Goal: Task Accomplishment & Management: Manage account settings

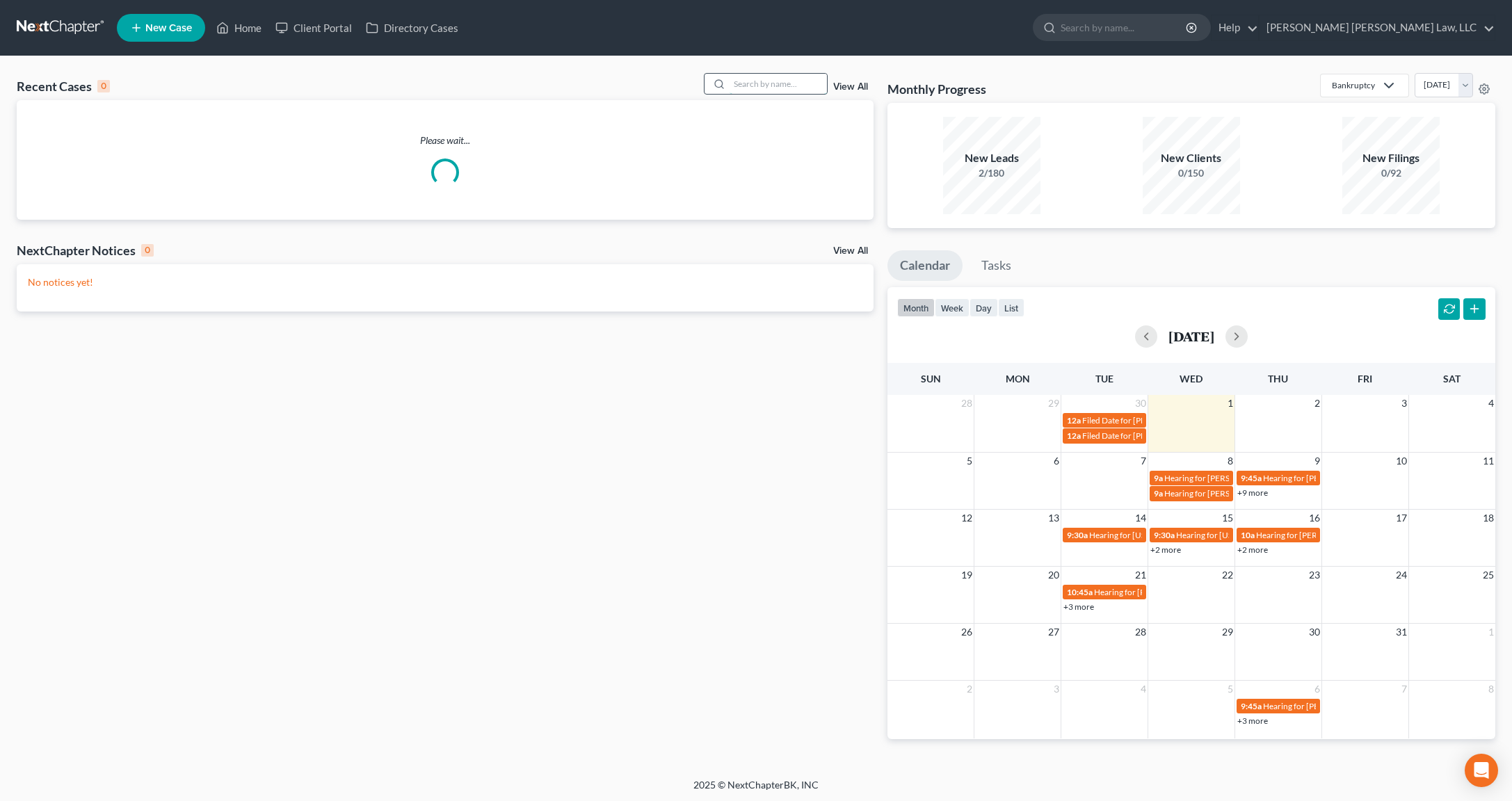
click at [764, 85] on input "search" at bounding box center [778, 84] width 97 height 20
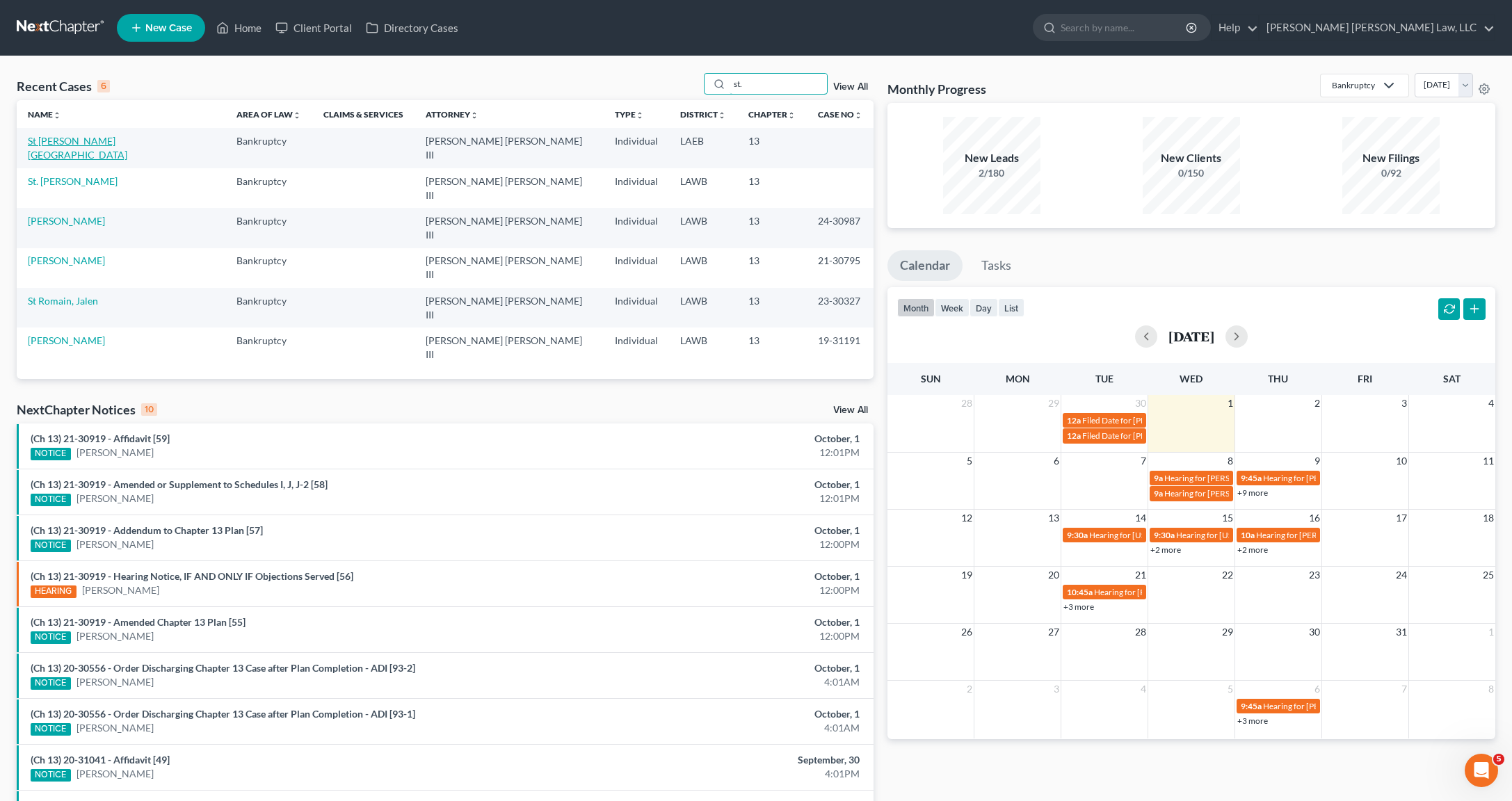
type input "st."
click at [73, 139] on link "St [PERSON_NAME][GEOGRAPHIC_DATA]" at bounding box center [78, 148] width 100 height 26
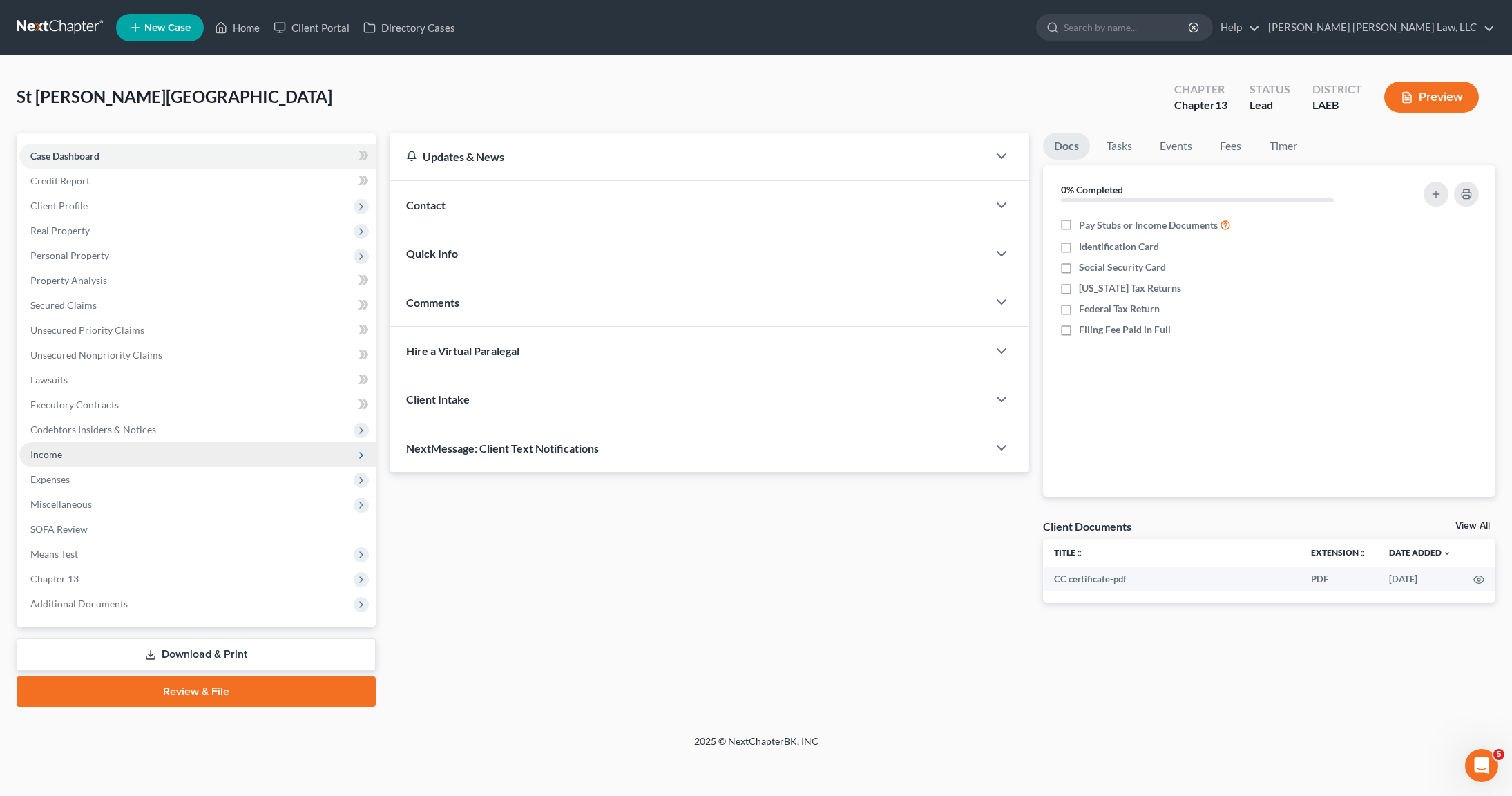
click at [81, 462] on span "Income" at bounding box center [197, 454] width 357 height 25
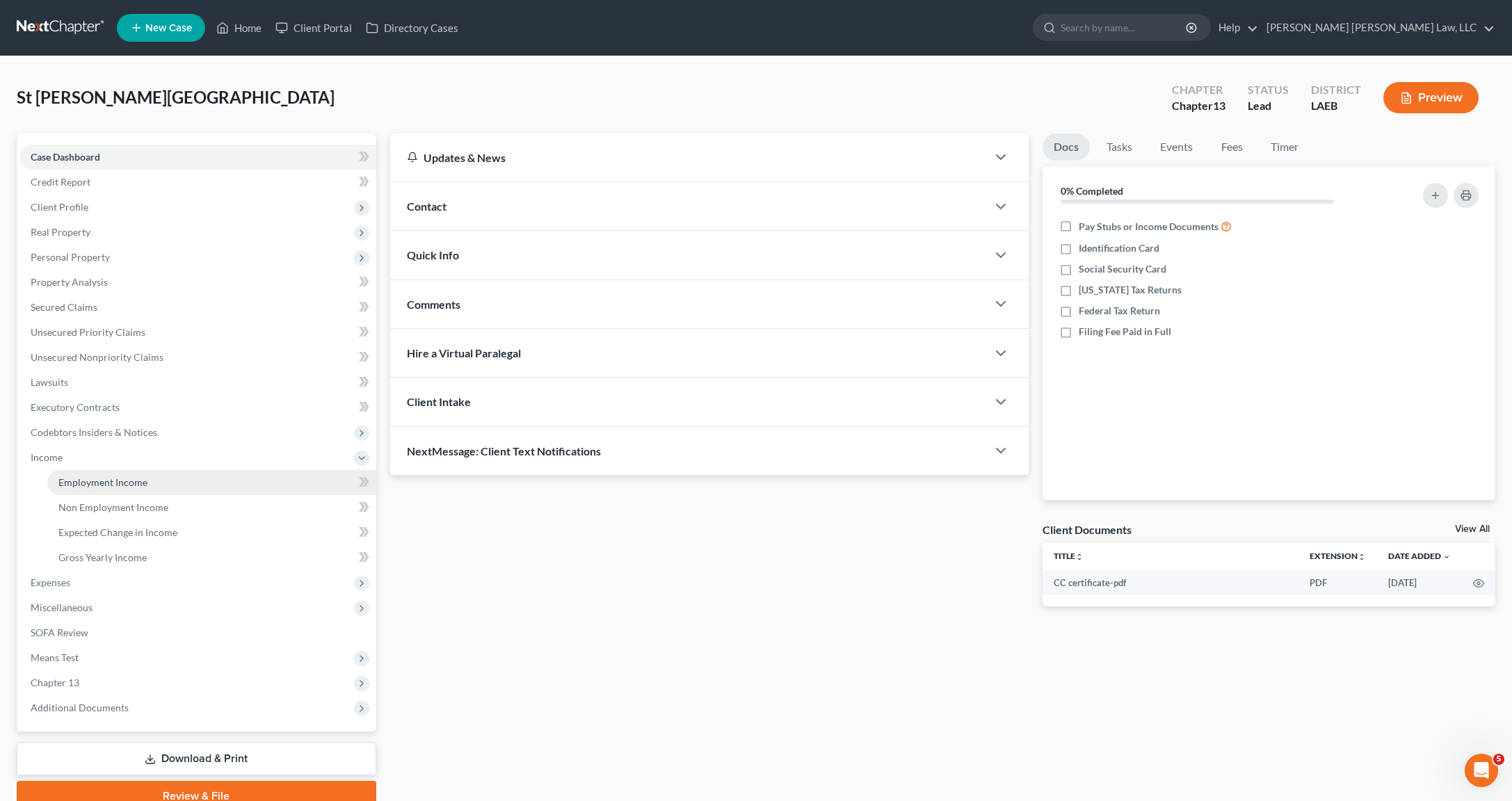
click at [89, 475] on link "Employment Income" at bounding box center [212, 482] width 329 height 25
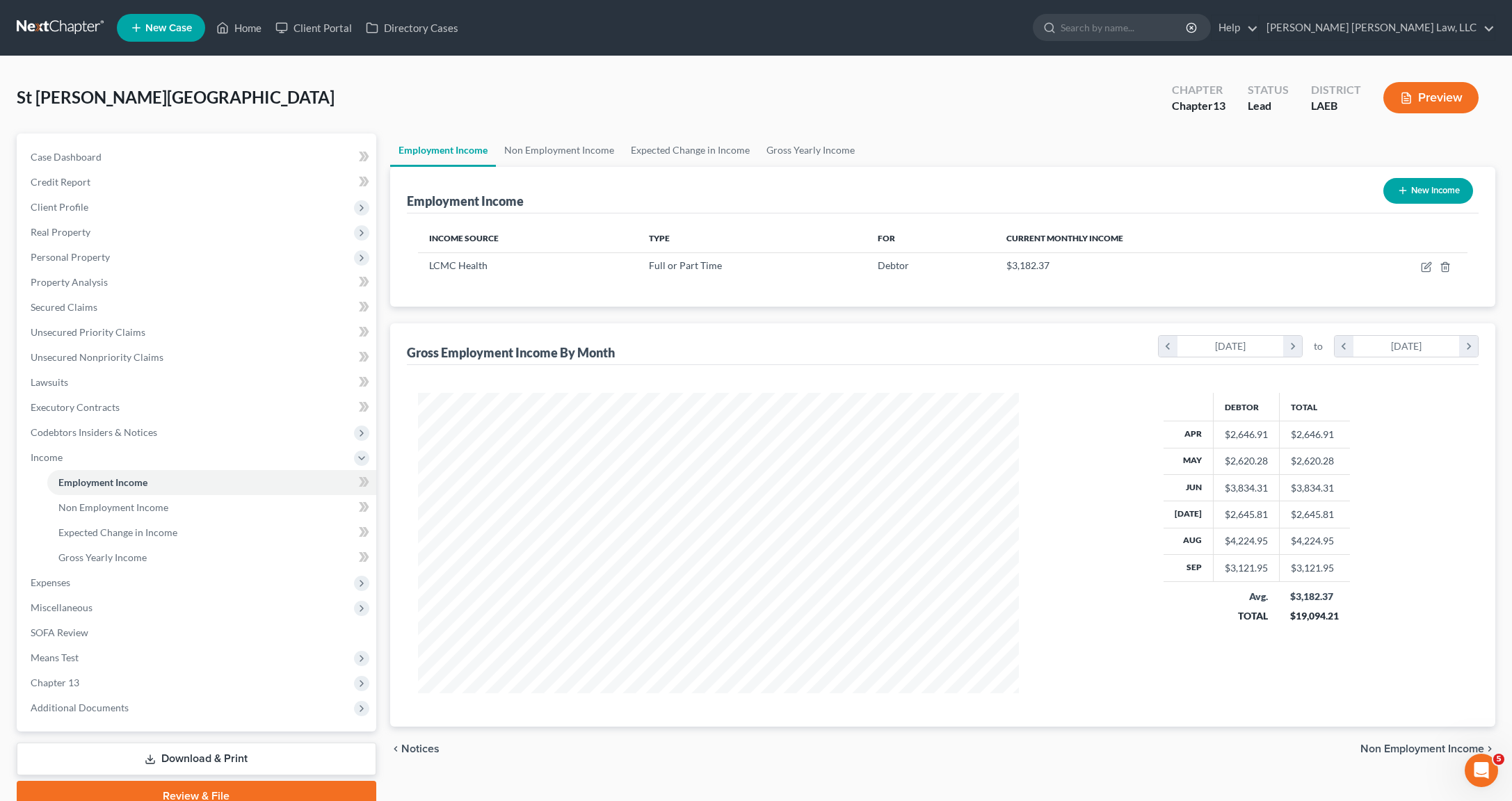
scroll to position [300, 629]
click at [73, 585] on span "Expenses" at bounding box center [198, 582] width 357 height 25
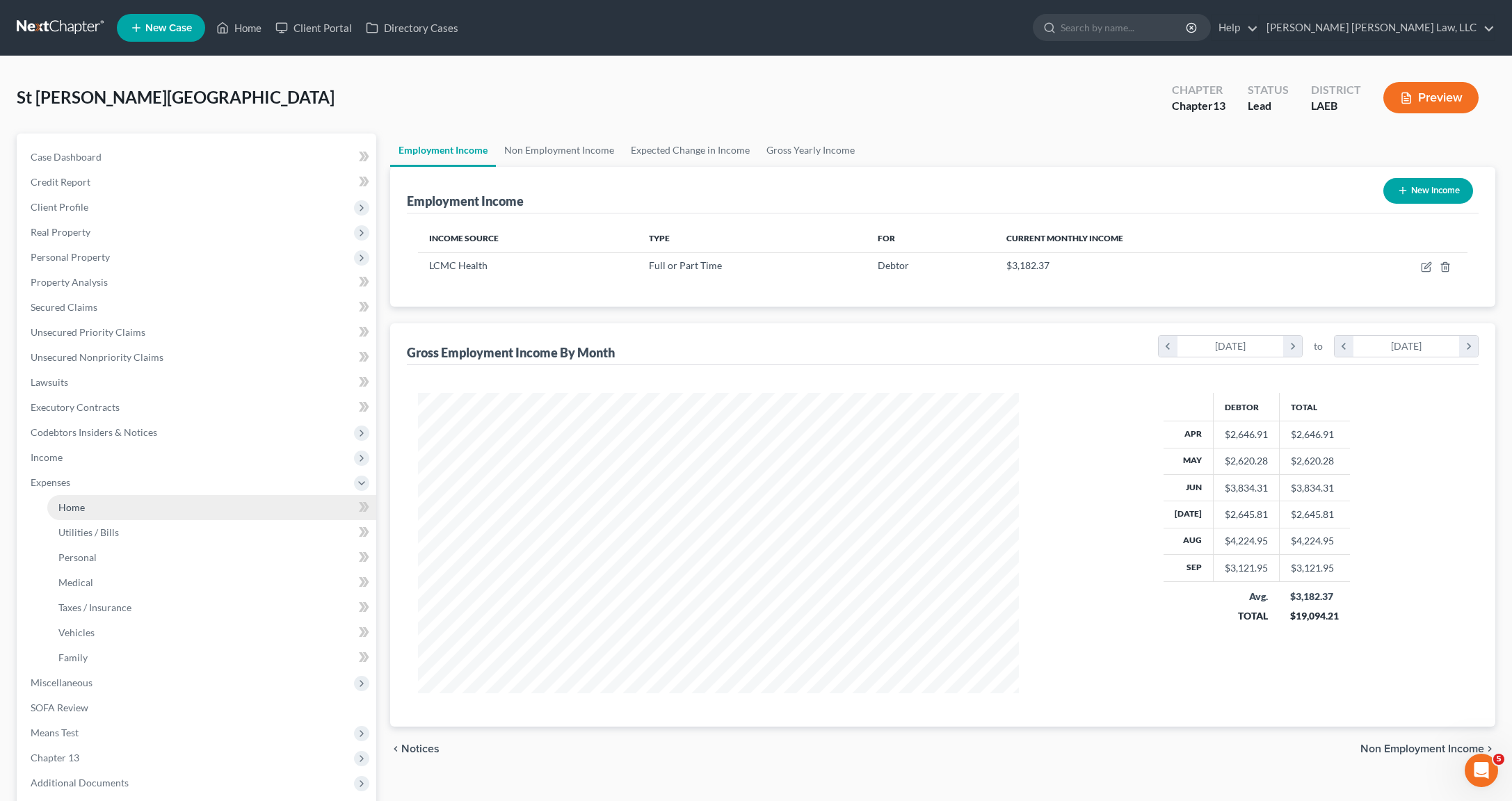
click at [90, 506] on link "Home" at bounding box center [212, 507] width 329 height 25
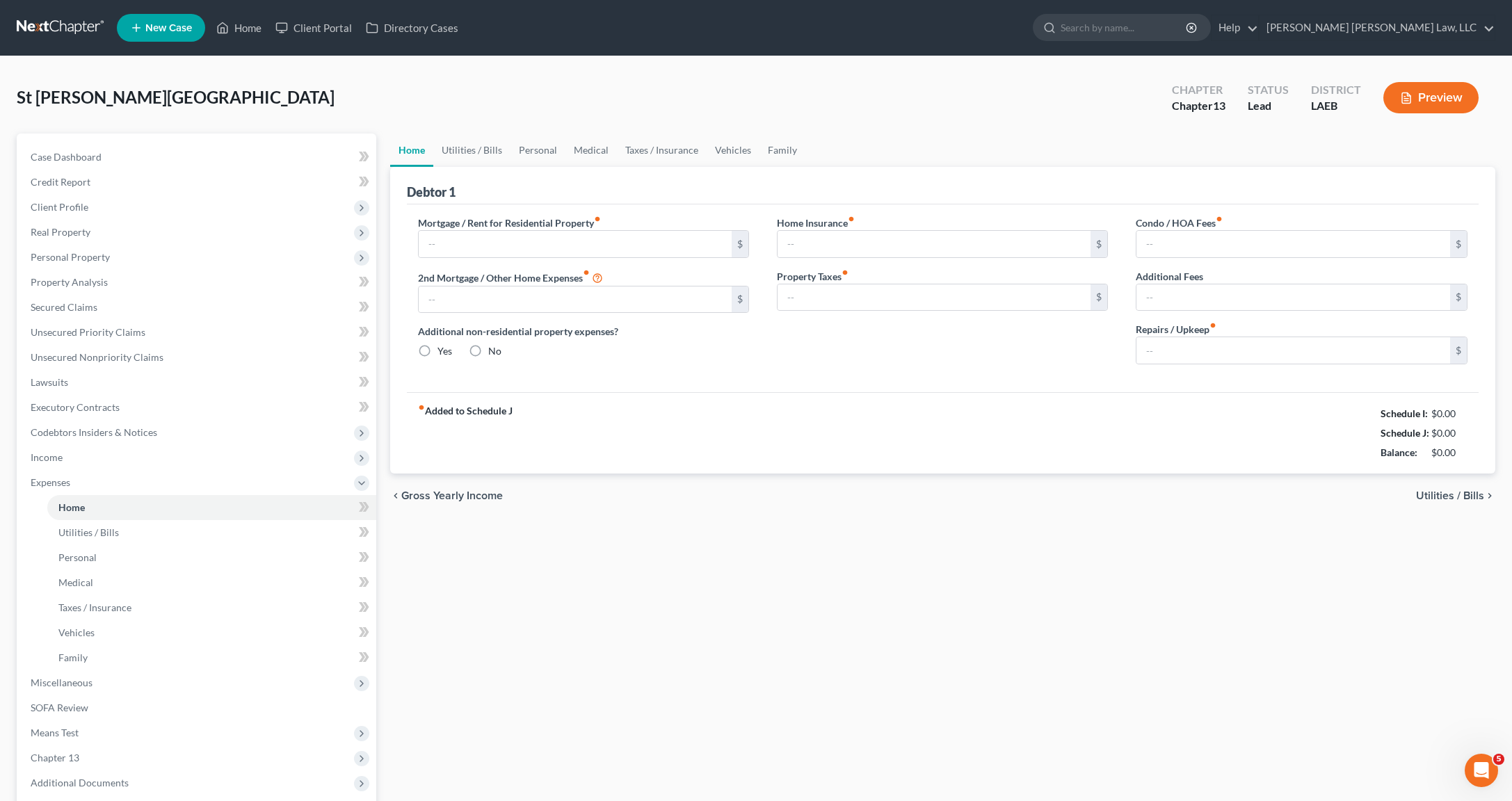
type input "1,550.00"
type input "0.00"
radio input "true"
type input "0.00"
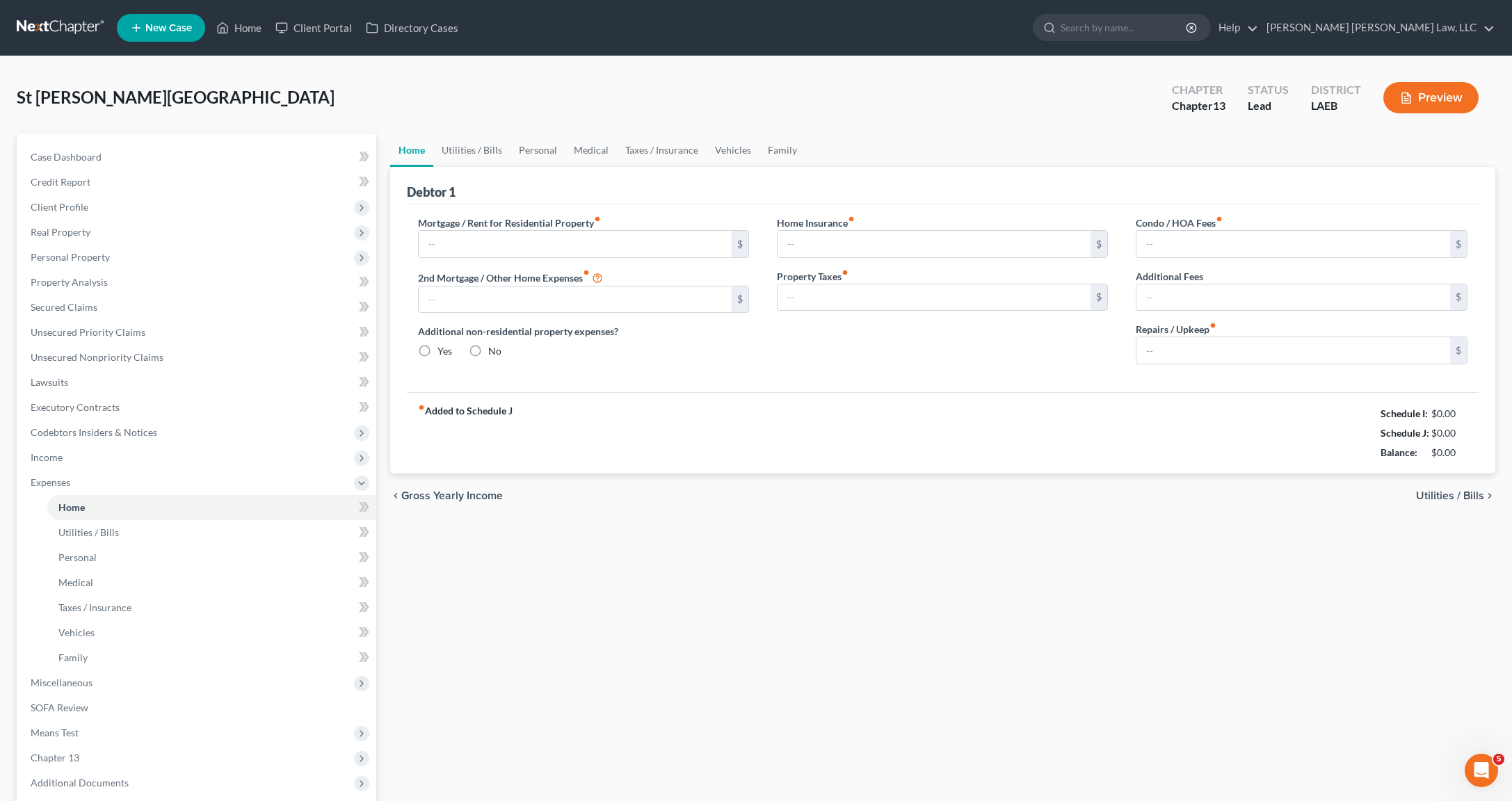
type input "0.00"
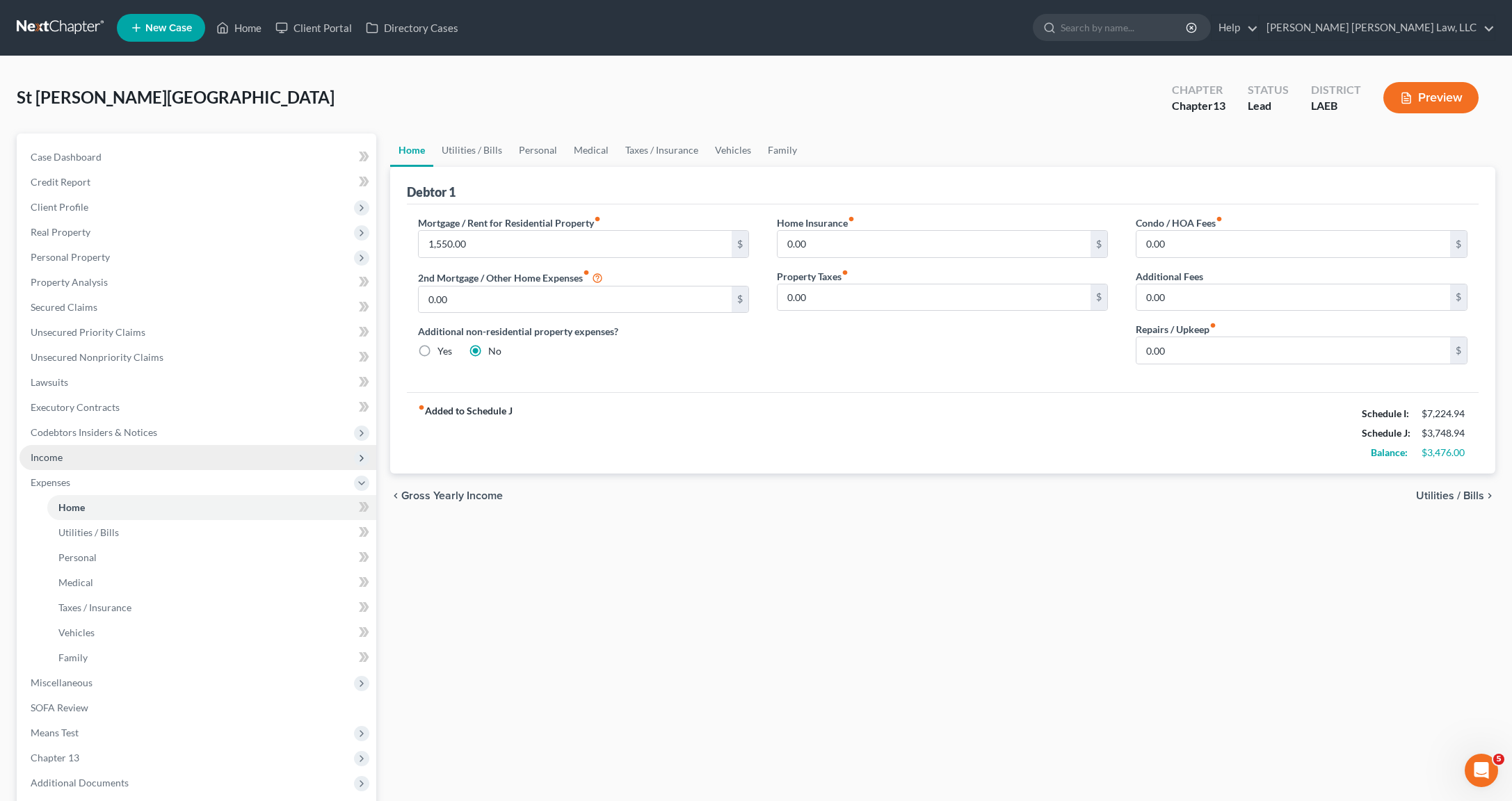
click at [71, 459] on span "Income" at bounding box center [198, 457] width 357 height 25
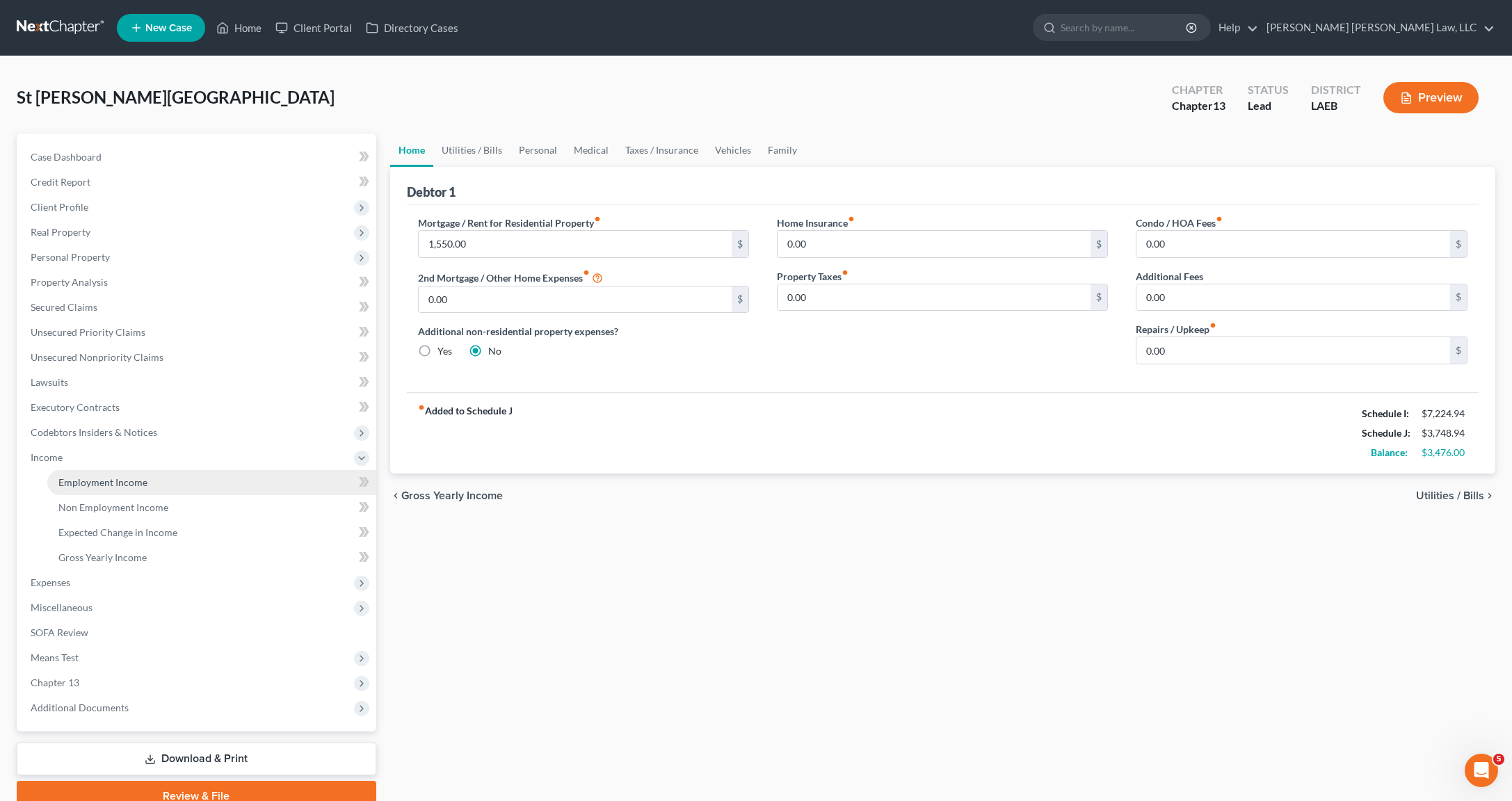
click at [78, 477] on span "Employment Income" at bounding box center [102, 482] width 89 height 12
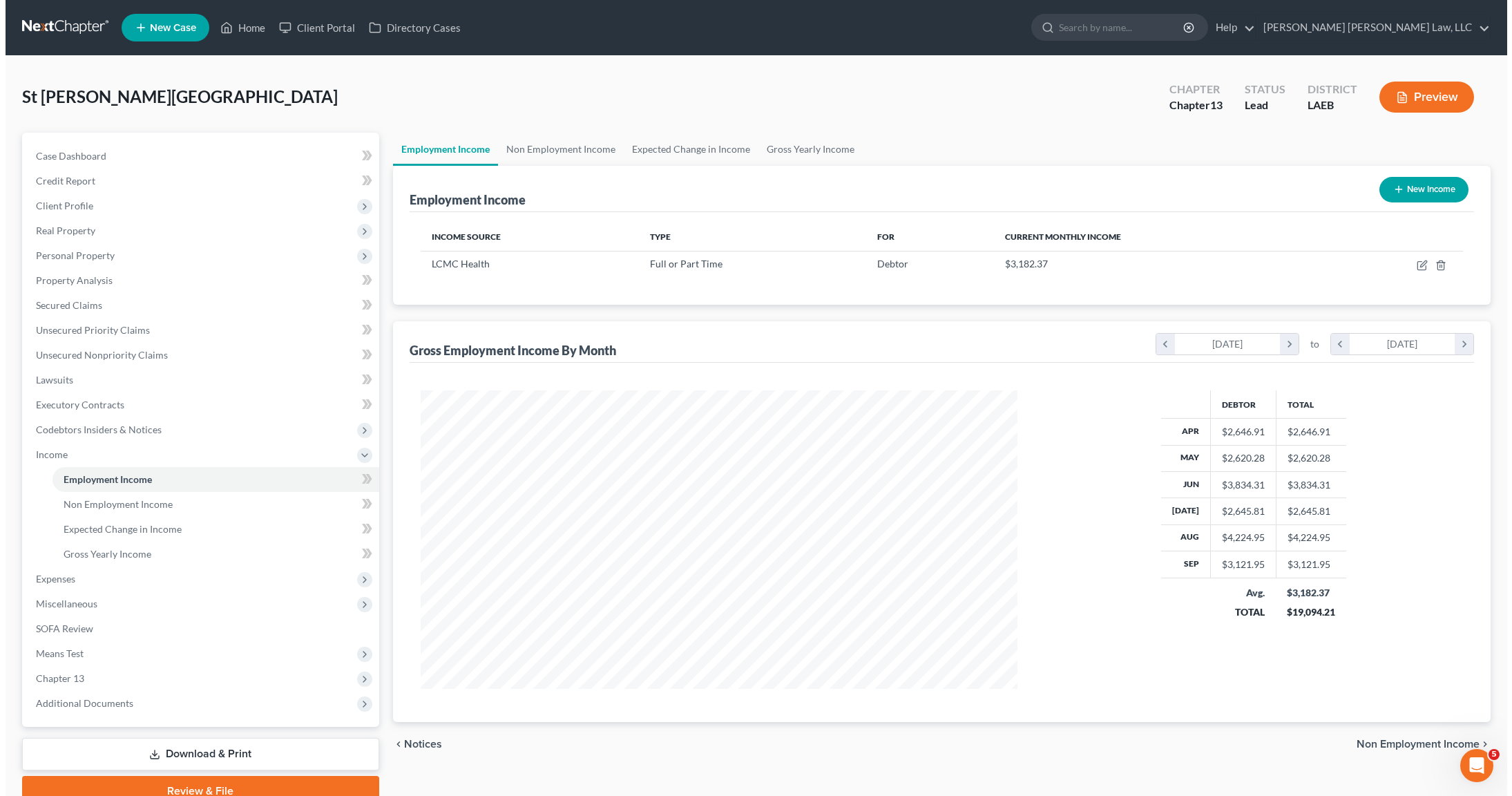
scroll to position [298, 625]
click at [1418, 260] on icon "button" at bounding box center [1416, 264] width 11 height 11
select select "0"
select select "19"
select select "2"
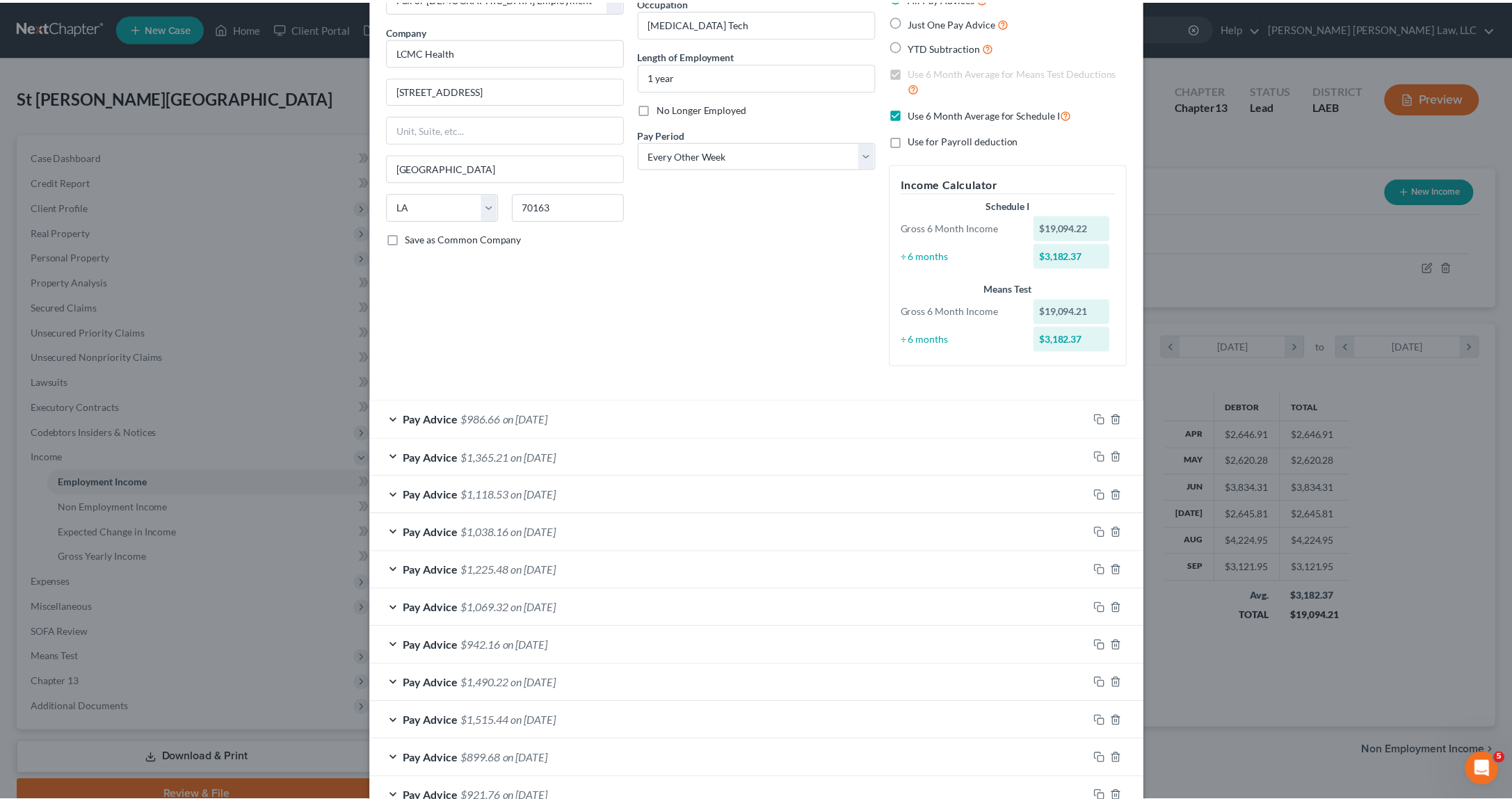
scroll to position [0, 0]
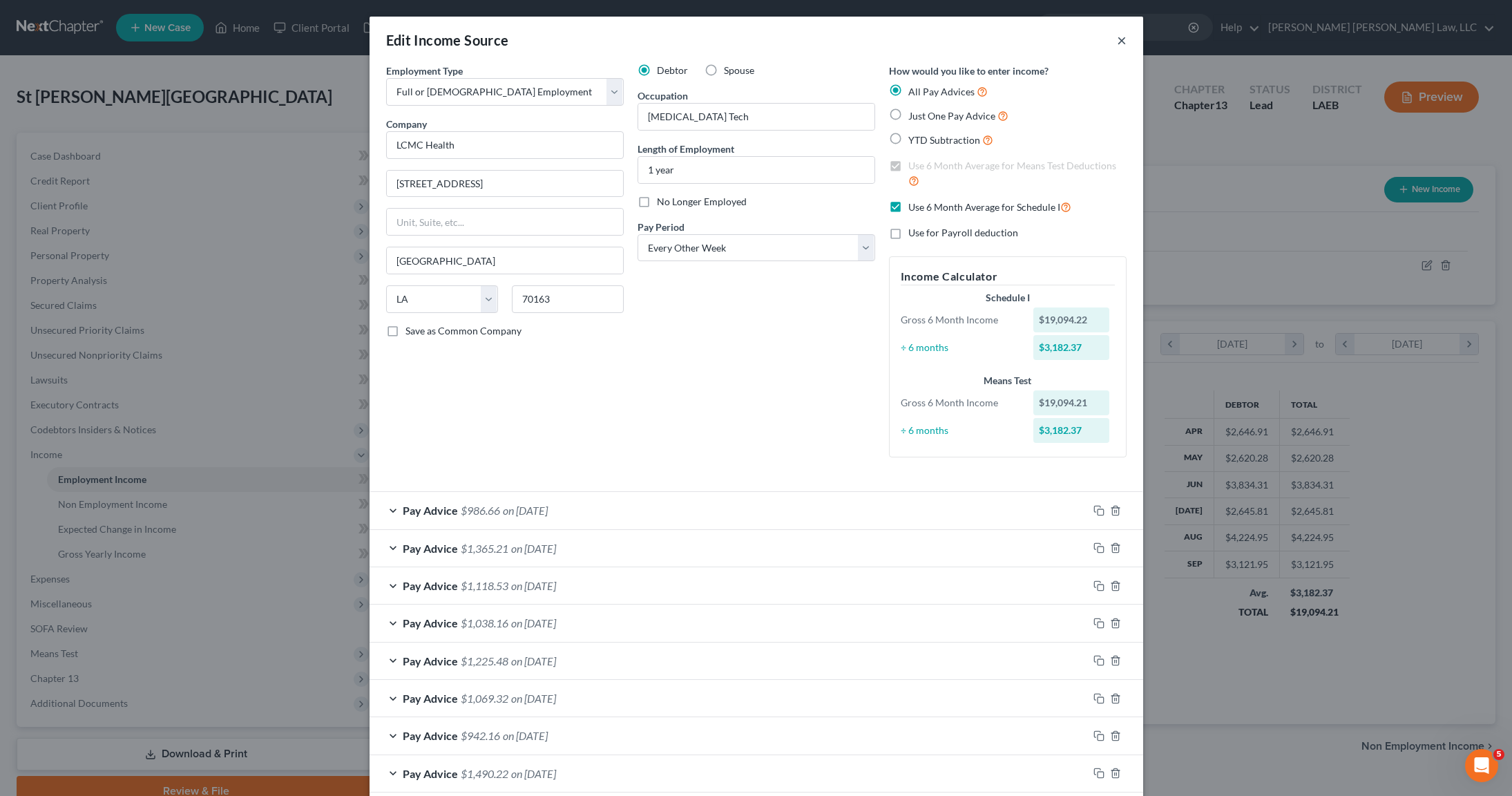
click at [1117, 43] on button "×" at bounding box center [1121, 40] width 9 height 17
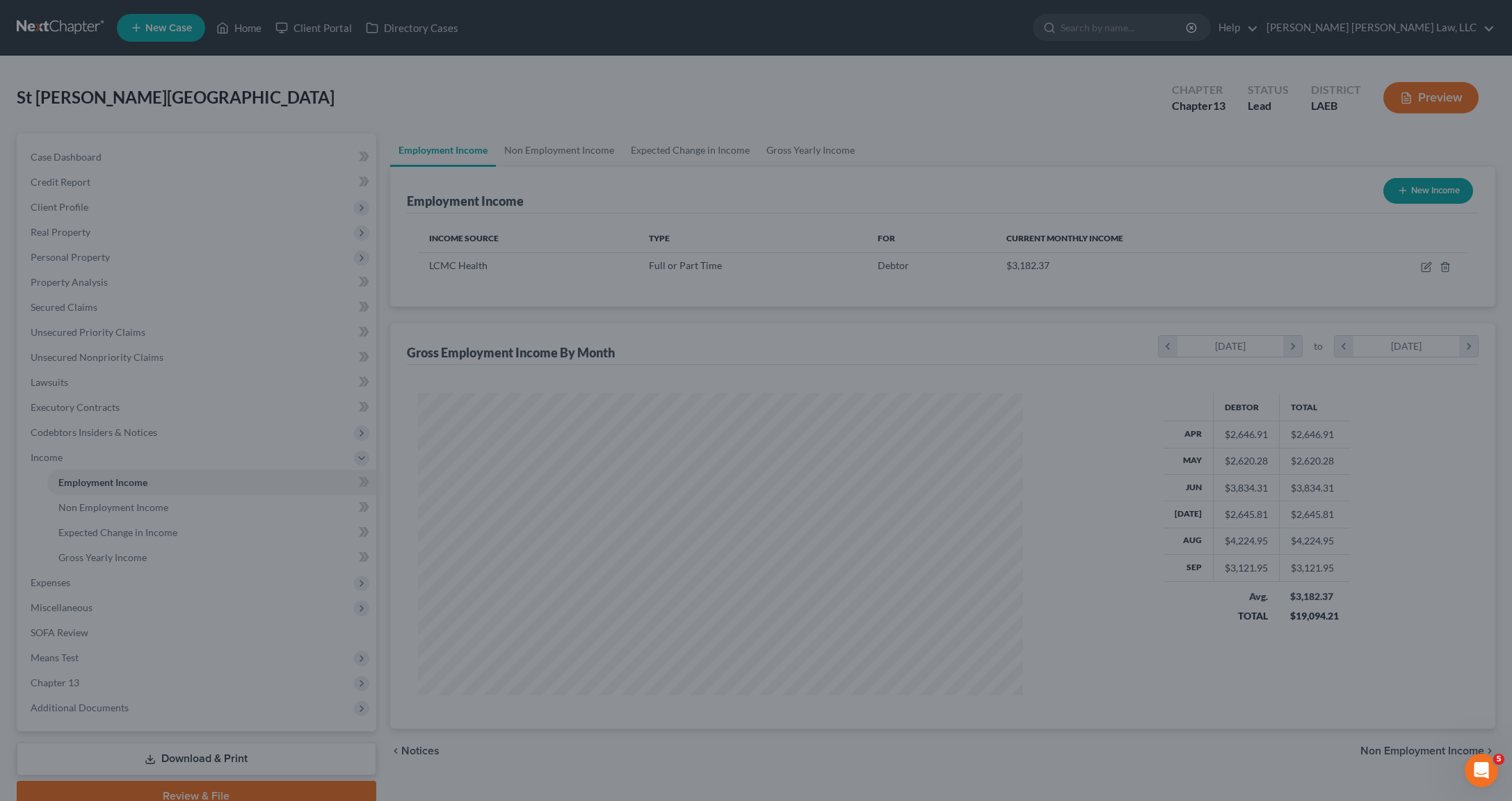
scroll to position [694978, 694843]
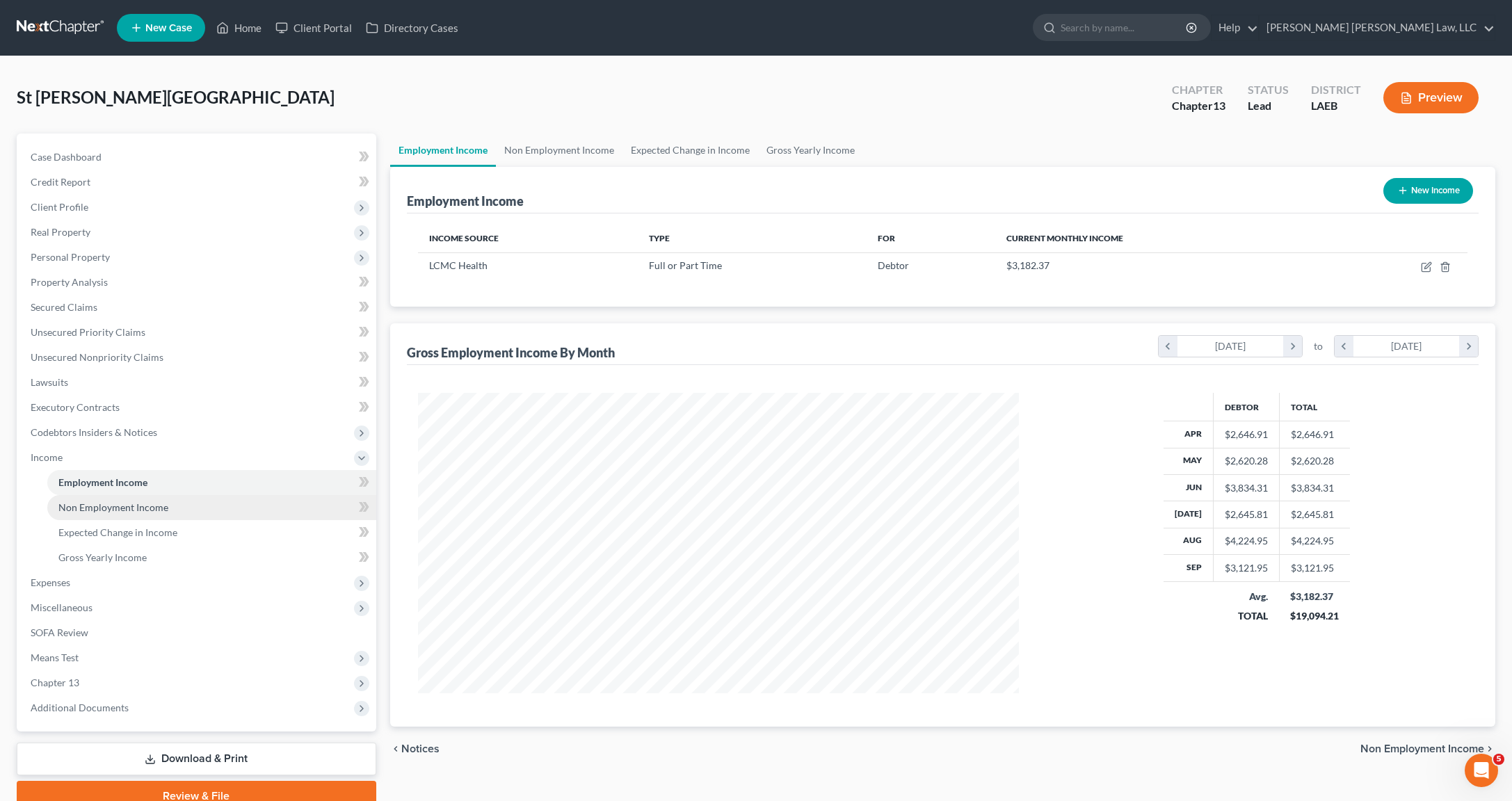
click at [138, 509] on span "Non Employment Income" at bounding box center [113, 508] width 110 height 12
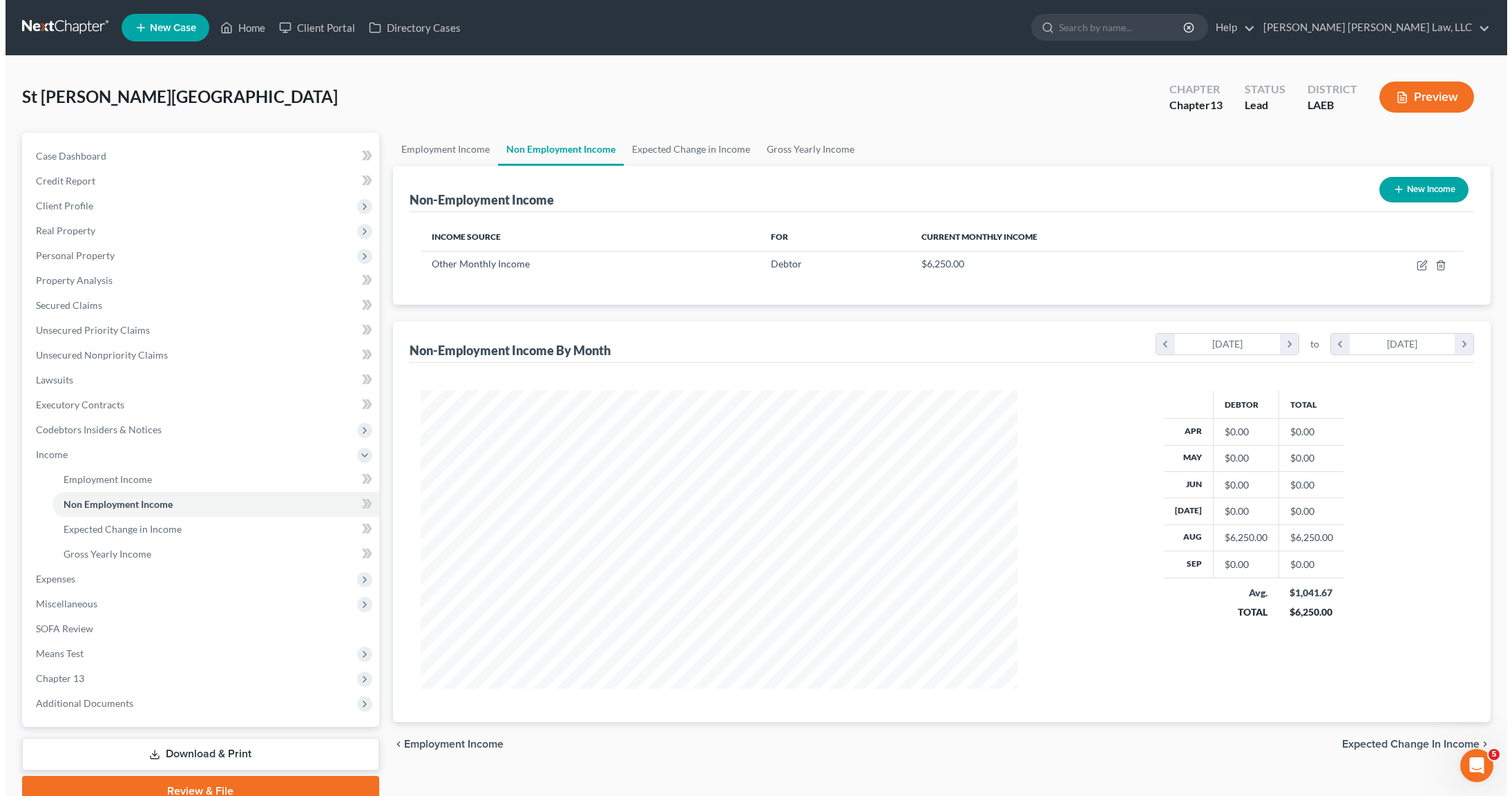
scroll to position [298, 625]
click at [1416, 264] on icon "button" at bounding box center [1417, 263] width 6 height 6
select select "13"
select select "0"
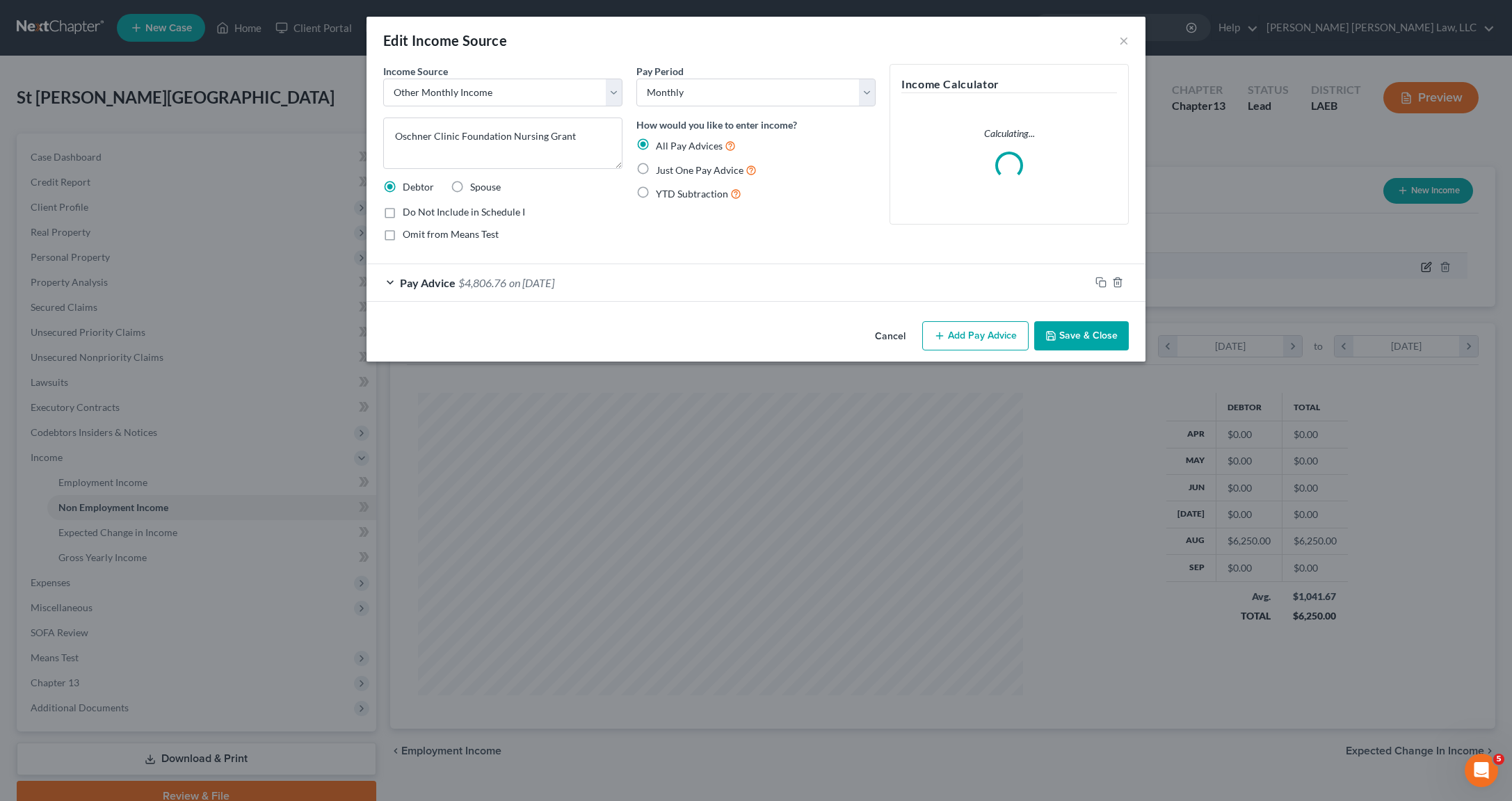
scroll to position [303, 634]
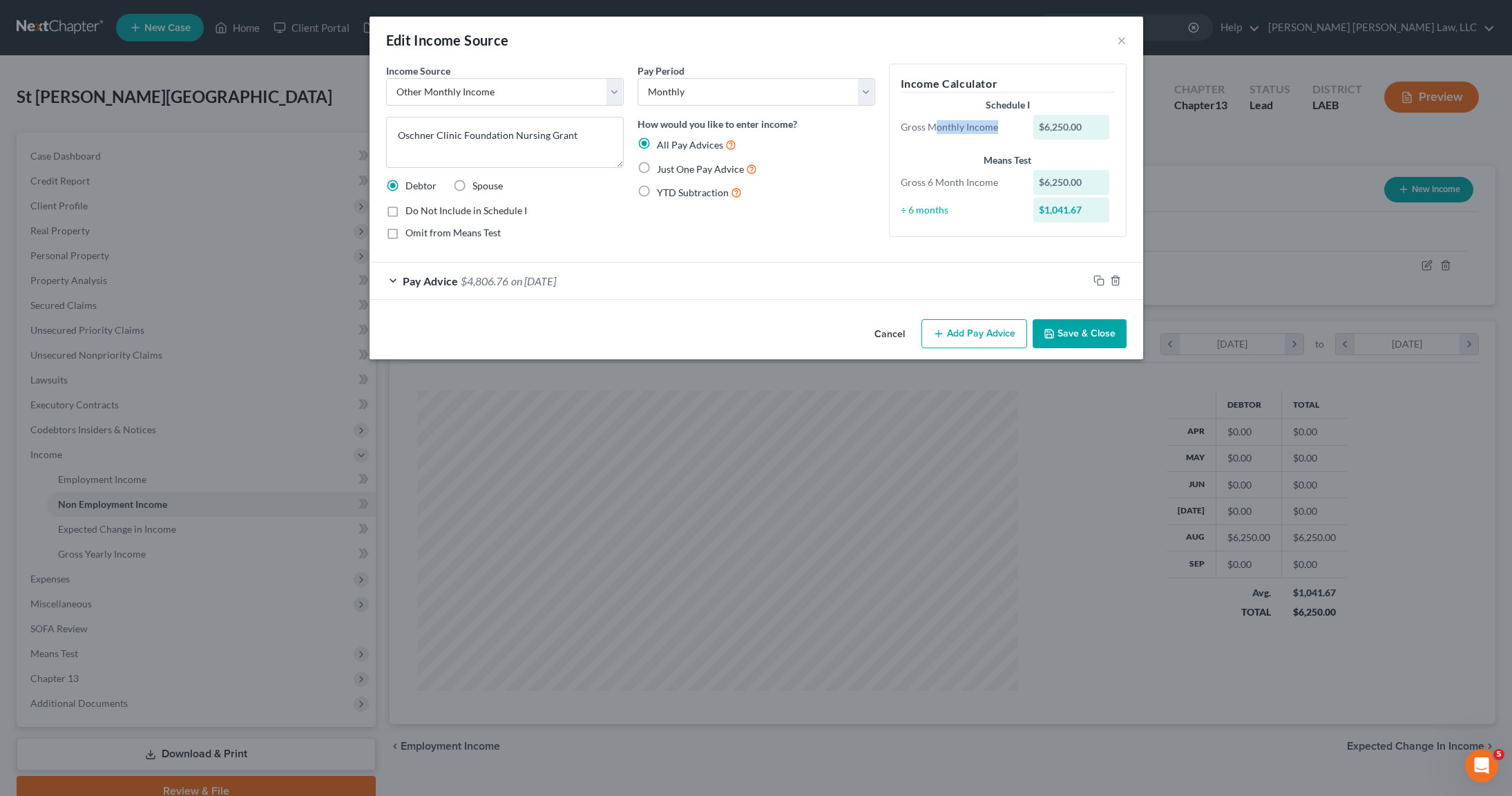
drag, startPoint x: 936, startPoint y: 126, endPoint x: 1002, endPoint y: 121, distance: 66.2
click at [1002, 121] on div "Gross Monthly Income" at bounding box center [960, 127] width 133 height 14
click at [556, 285] on span "on [DATE]" at bounding box center [533, 281] width 45 height 13
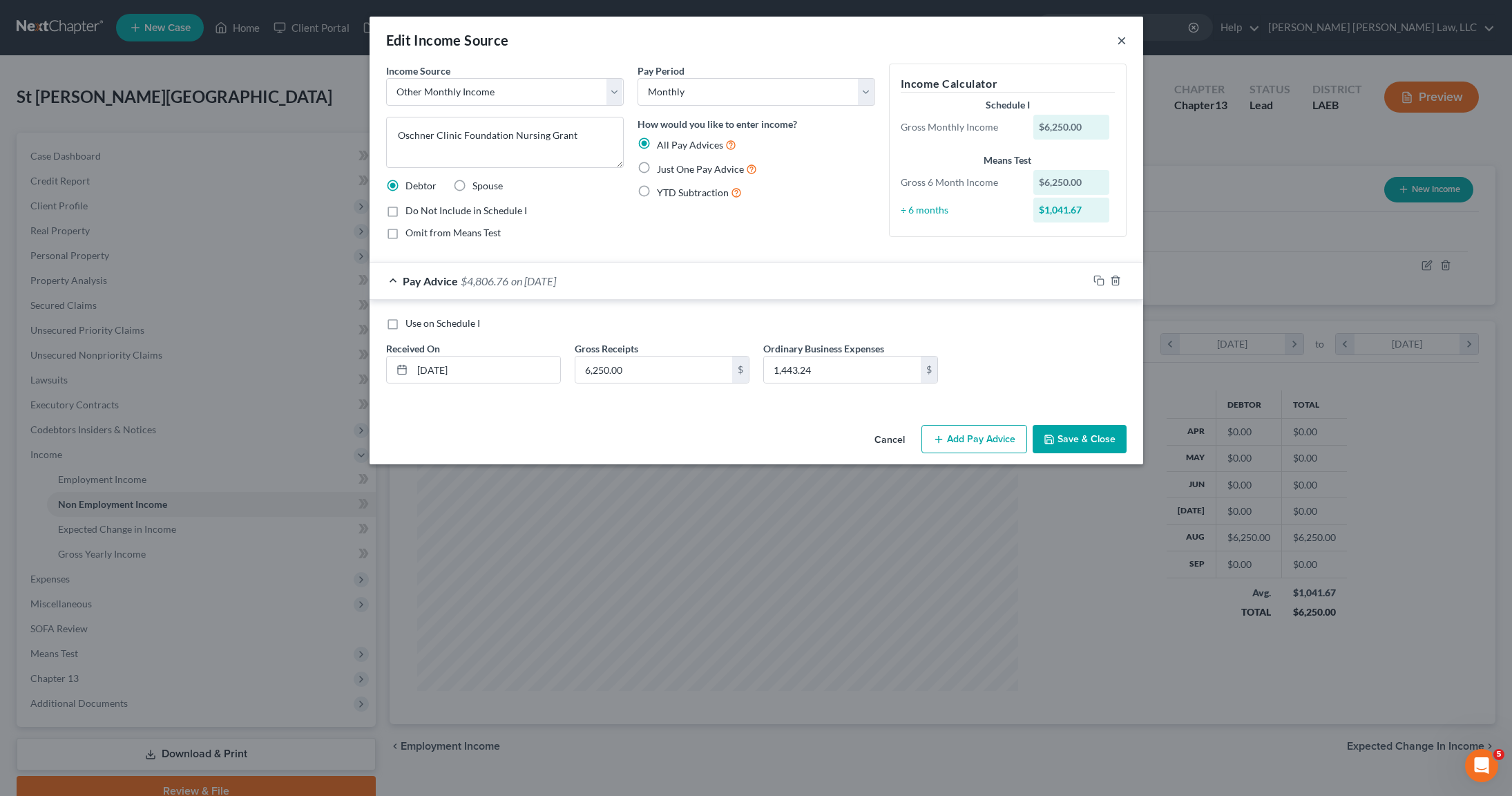
click at [1115, 41] on div "Edit Income Source ×" at bounding box center [756, 40] width 774 height 47
click at [1117, 41] on button "×" at bounding box center [1121, 40] width 9 height 17
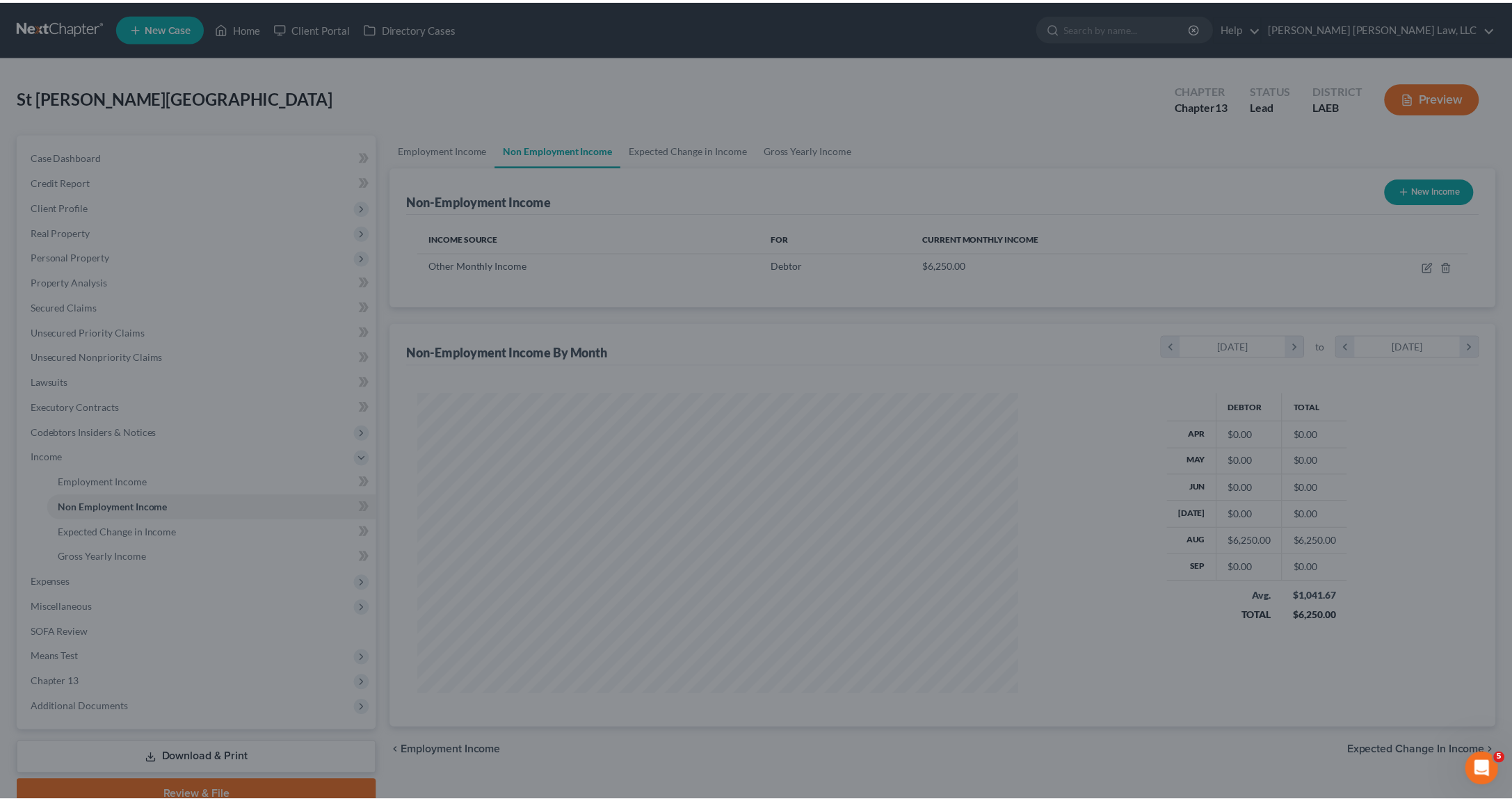
scroll to position [694978, 694843]
